Goal: Book appointment/travel/reservation

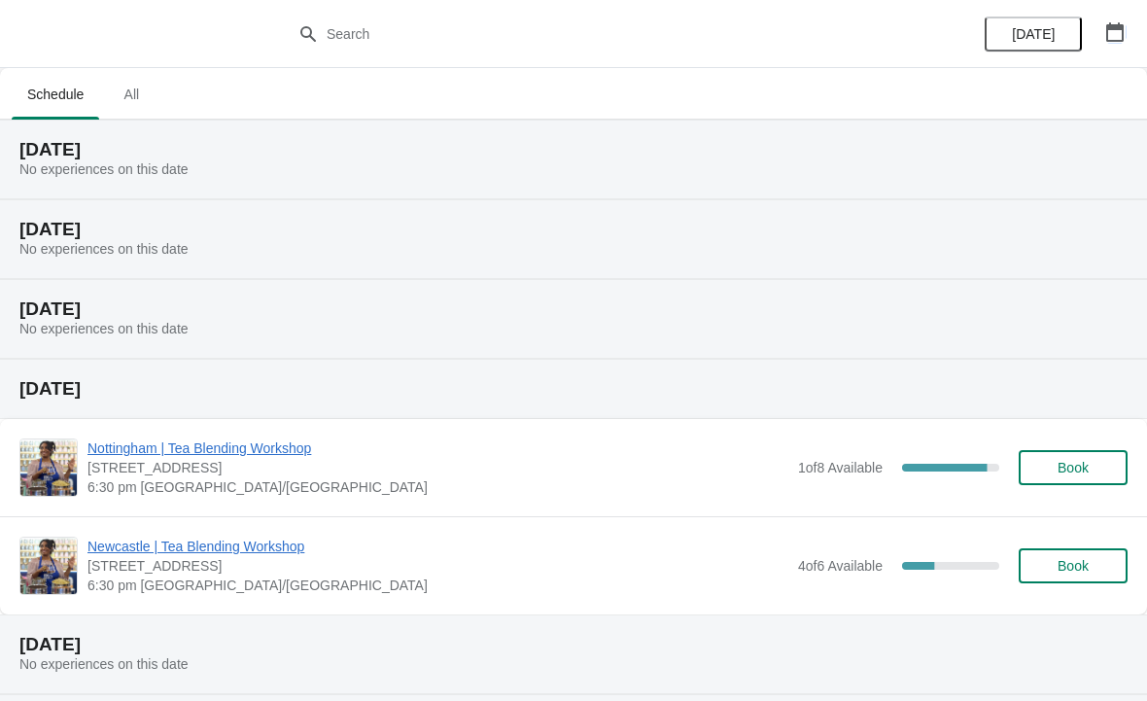
click at [1124, 32] on icon "button" at bounding box center [1115, 31] width 19 height 19
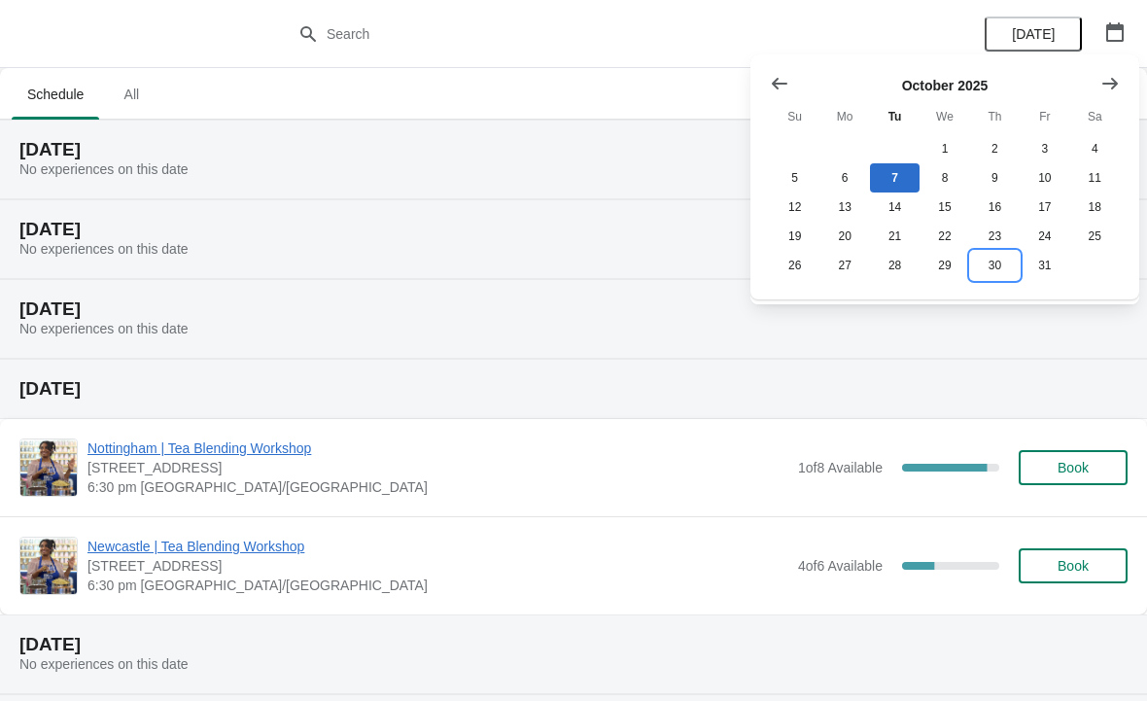
click at [996, 273] on button "30" at bounding box center [995, 265] width 50 height 29
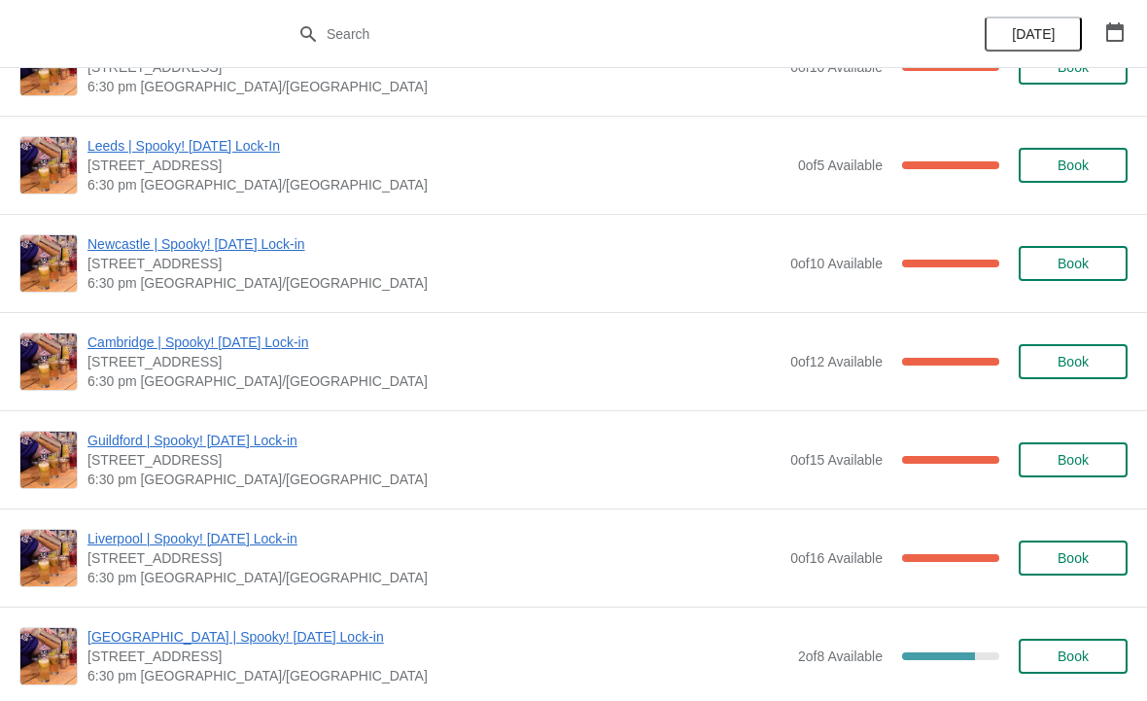
scroll to position [1627, 0]
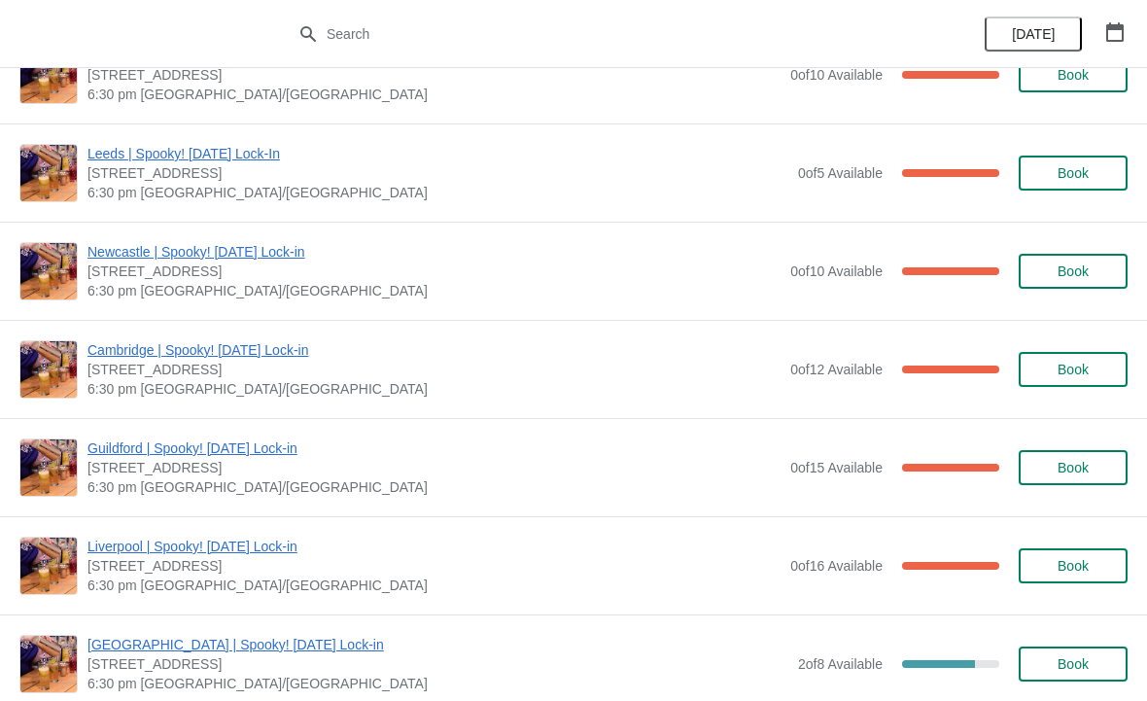
click at [1073, 368] on span "Book" at bounding box center [1073, 370] width 31 height 16
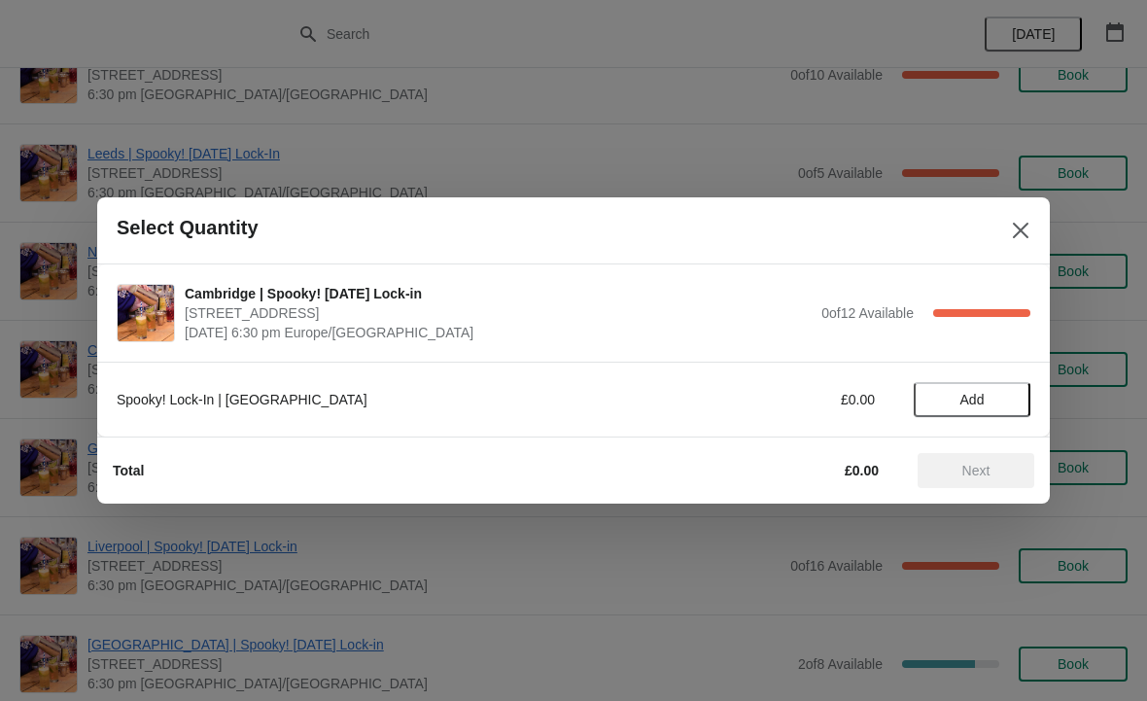
click at [975, 403] on span "Add" at bounding box center [973, 400] width 24 height 16
click at [1013, 396] on icon at bounding box center [1006, 400] width 20 height 20
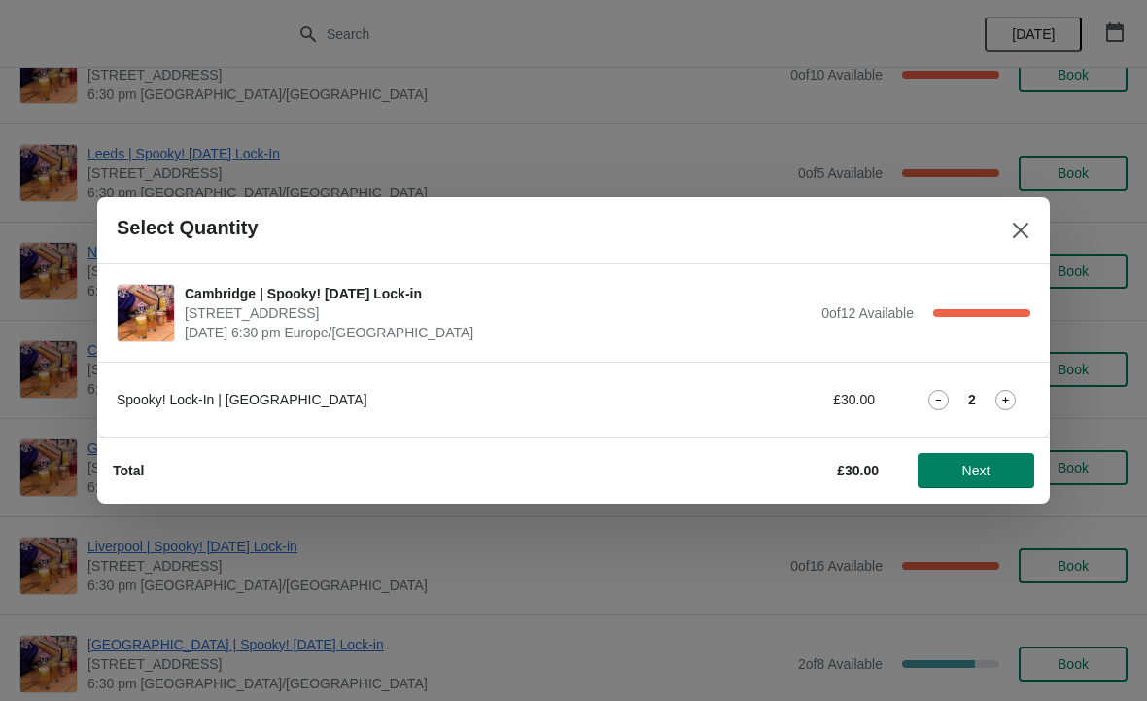
click at [991, 464] on span "Next" at bounding box center [977, 471] width 28 height 16
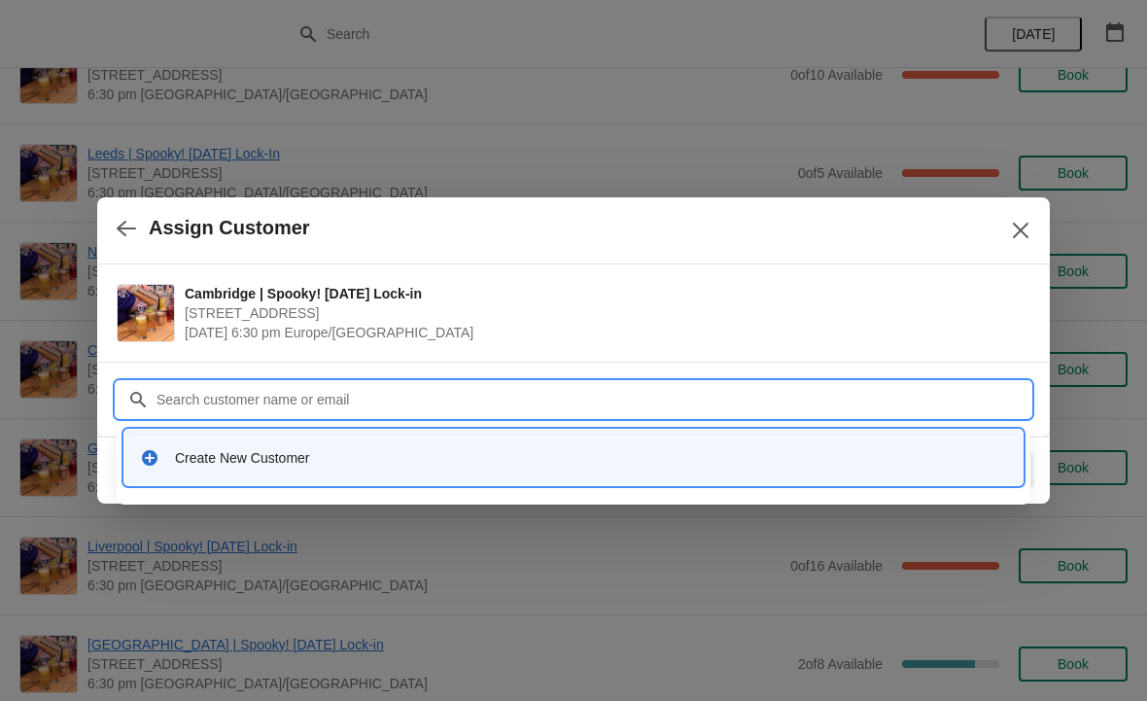
click at [283, 462] on div "Create New Customer" at bounding box center [591, 457] width 832 height 19
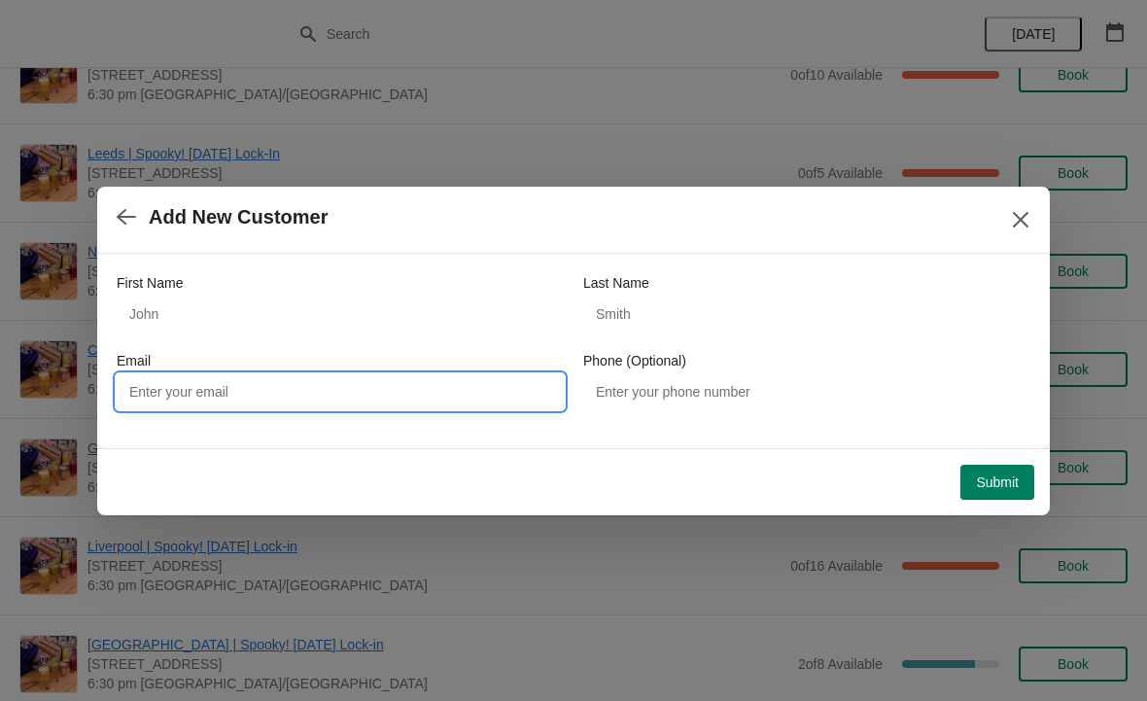
click at [219, 375] on input "Email" at bounding box center [340, 391] width 447 height 35
type input "F"
type input "[EMAIL_ADDRESS][DOMAIN_NAME]"
click at [998, 486] on span "Submit" at bounding box center [997, 483] width 43 height 16
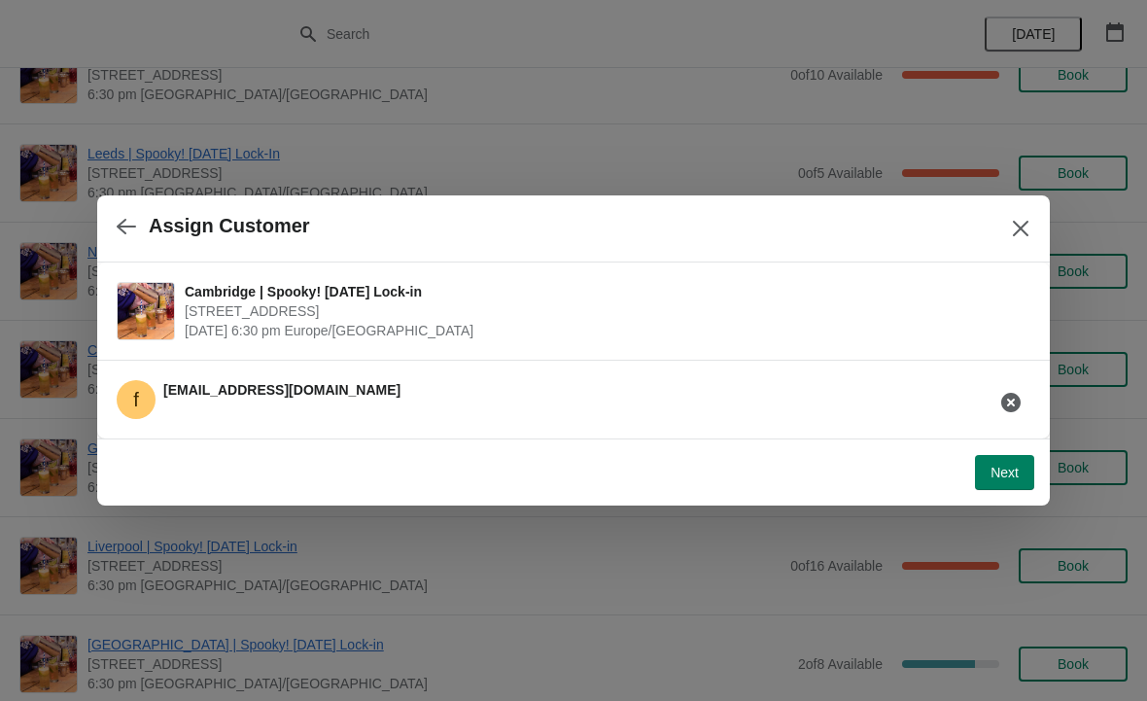
click at [1004, 476] on span "Next" at bounding box center [1005, 473] width 28 height 16
select select "No"
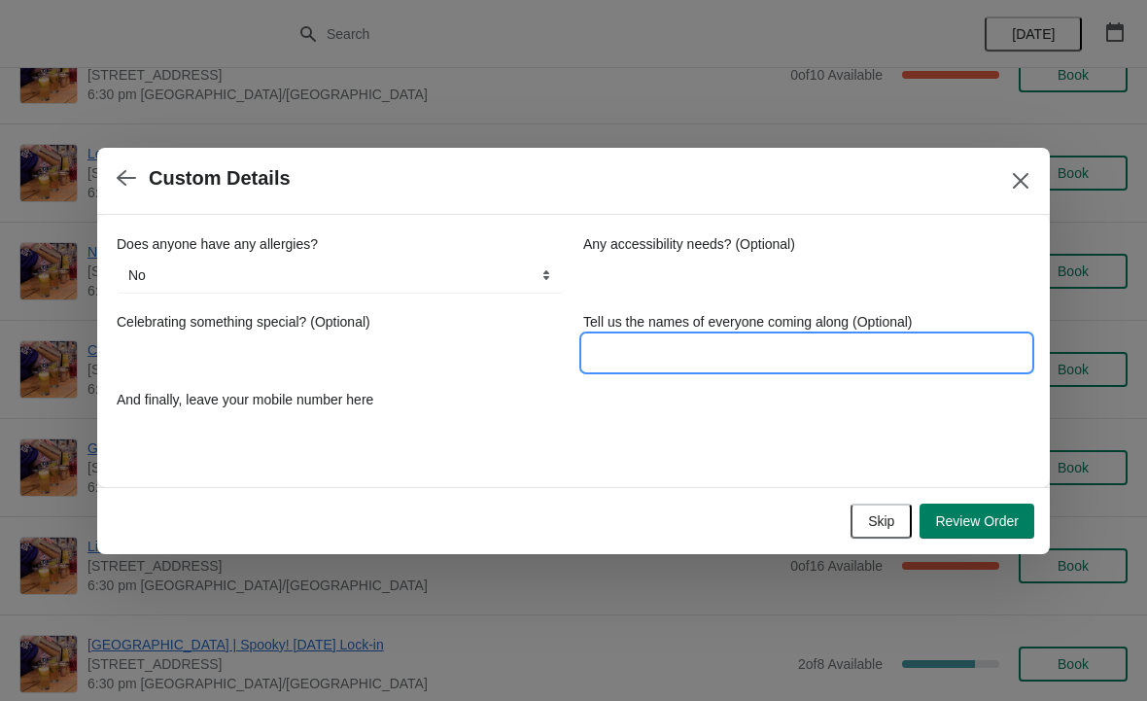
click at [654, 359] on input "Tell us the names of everyone coming along (Optional)" at bounding box center [806, 352] width 447 height 35
type input "[PERSON_NAME] and [PERSON_NAME]"
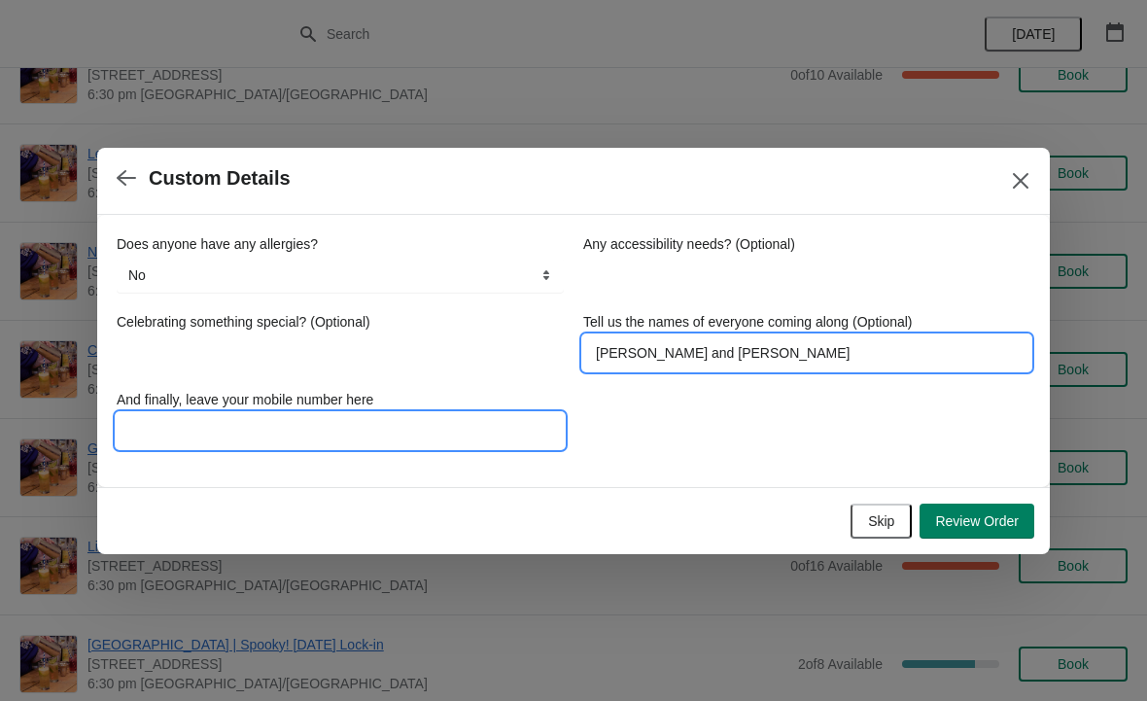
click at [245, 435] on input "And finally, leave your mobile number here" at bounding box center [340, 430] width 447 height 35
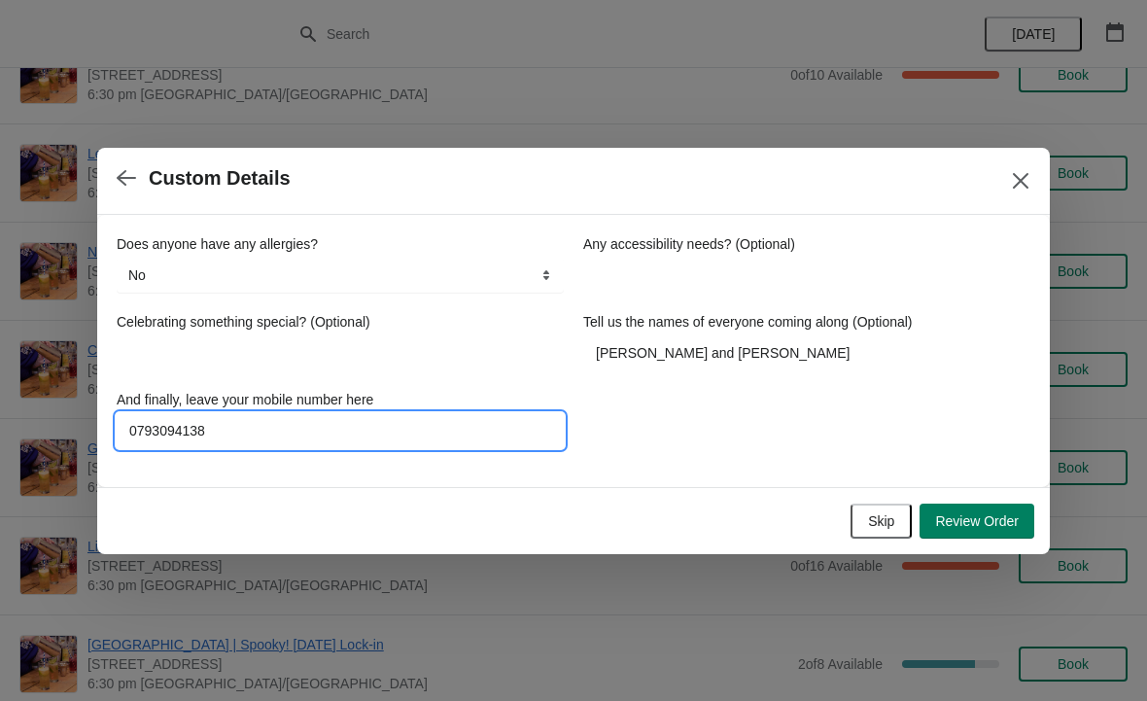
type input "07930941388"
